Goal: Transaction & Acquisition: Purchase product/service

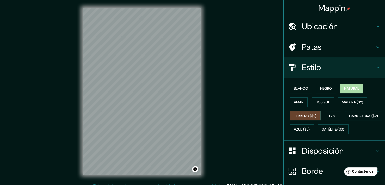
click at [348, 90] on font "Natural" at bounding box center [351, 88] width 15 height 5
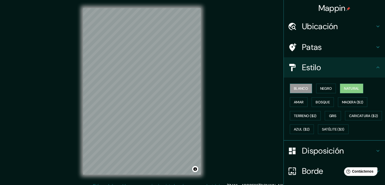
click at [301, 91] on font "Blanco" at bounding box center [300, 88] width 14 height 7
click at [300, 102] on button "Amar" at bounding box center [298, 102] width 18 height 10
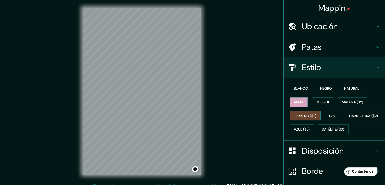
click at [304, 115] on font "Terreno ($2)" at bounding box center [304, 115] width 23 height 5
click at [349, 118] on font "Caricatura ($2)" at bounding box center [363, 115] width 29 height 5
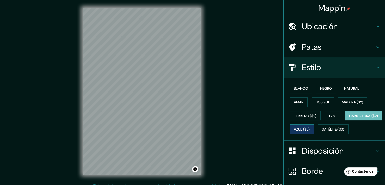
click at [309, 127] on font "Azul ($2)" at bounding box center [301, 129] width 16 height 5
click at [346, 103] on font "Madera ($2)" at bounding box center [352, 102] width 21 height 5
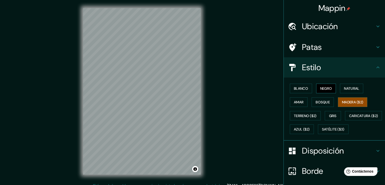
click at [323, 88] on font "Negro" at bounding box center [326, 88] width 12 height 5
click at [296, 91] on button "Blanco" at bounding box center [300, 88] width 22 height 10
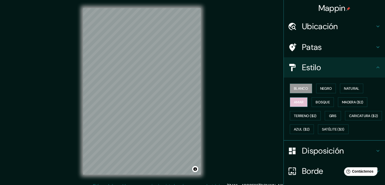
click at [293, 100] on font "Amar" at bounding box center [298, 102] width 10 height 5
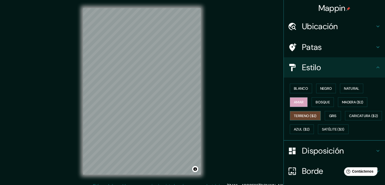
click at [298, 115] on font "Terreno ($2)" at bounding box center [304, 115] width 23 height 5
click at [329, 114] on font "Gris" at bounding box center [333, 115] width 8 height 5
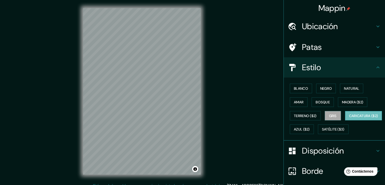
click at [349, 118] on font "Caricatura ($2)" at bounding box center [363, 115] width 29 height 5
click at [313, 125] on button "Azul ($2)" at bounding box center [301, 129] width 24 height 10
